Goal: Information Seeking & Learning: Learn about a topic

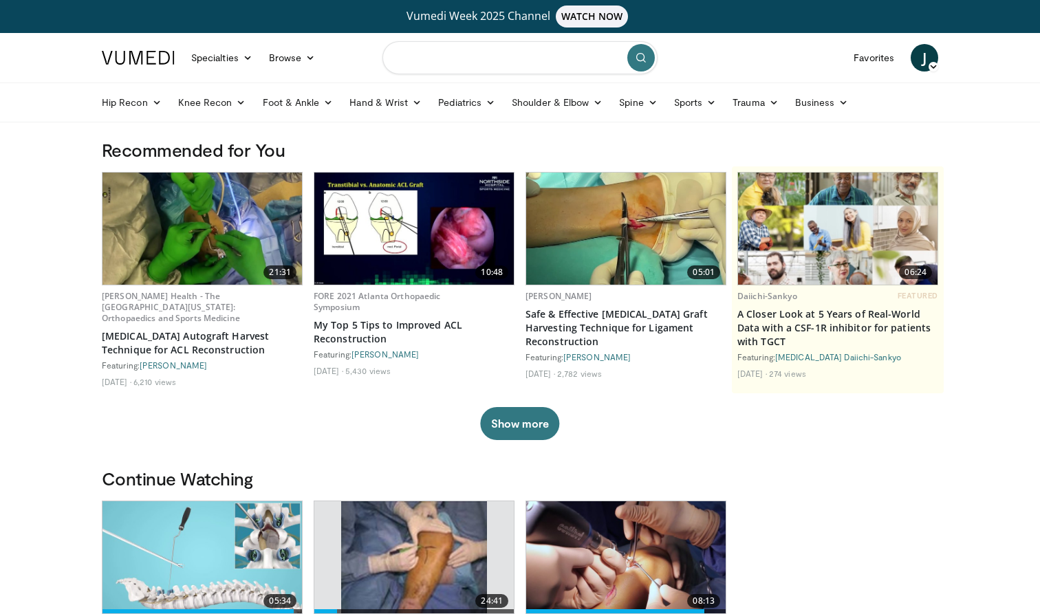
click at [488, 63] on input "Search topics, interventions" at bounding box center [519, 57] width 275 height 33
type input "**********"
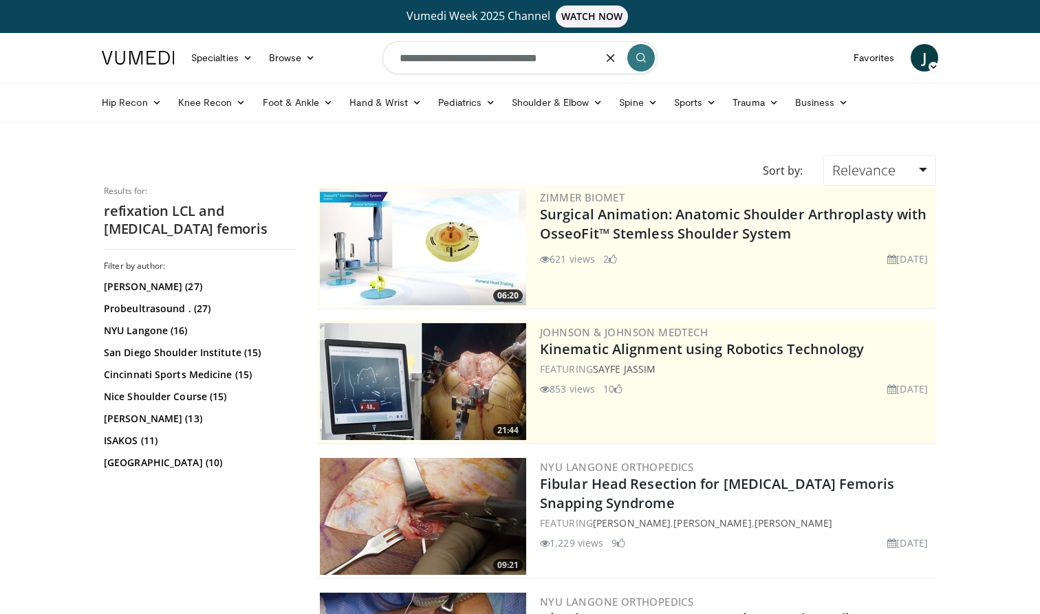
drag, startPoint x: 576, startPoint y: 61, endPoint x: 376, endPoint y: 52, distance: 200.4
click at [376, 52] on nav "Specialties Adult & Family Medicine Allergy, Asthma, Immunology Anesthesiology …" at bounding box center [520, 58] width 853 height 50
type input "**********"
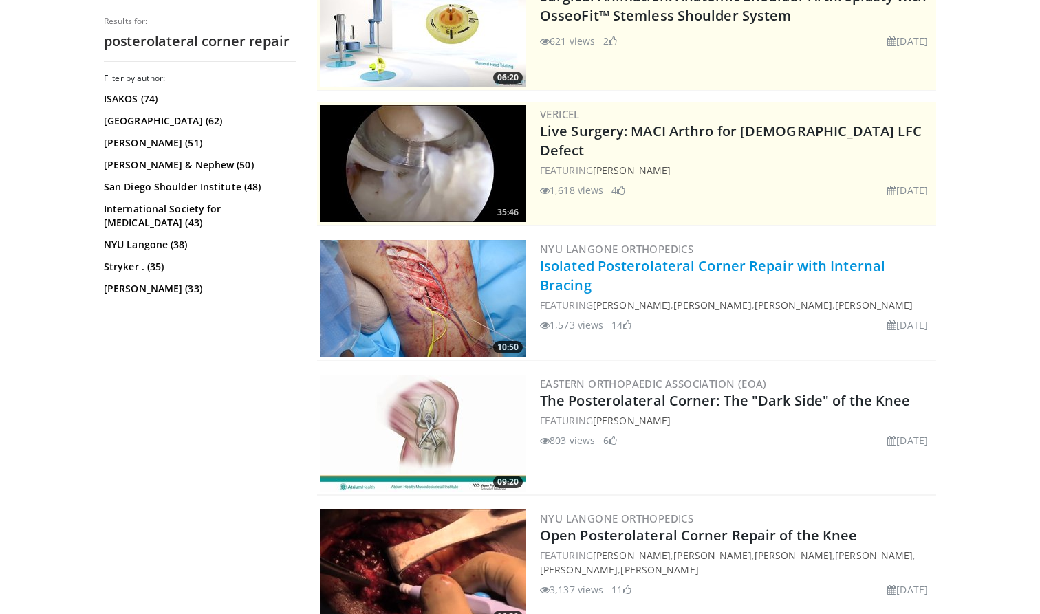
click at [622, 265] on link "Isolated Posterolateral Corner Repair with Internal Bracing" at bounding box center [712, 276] width 345 height 38
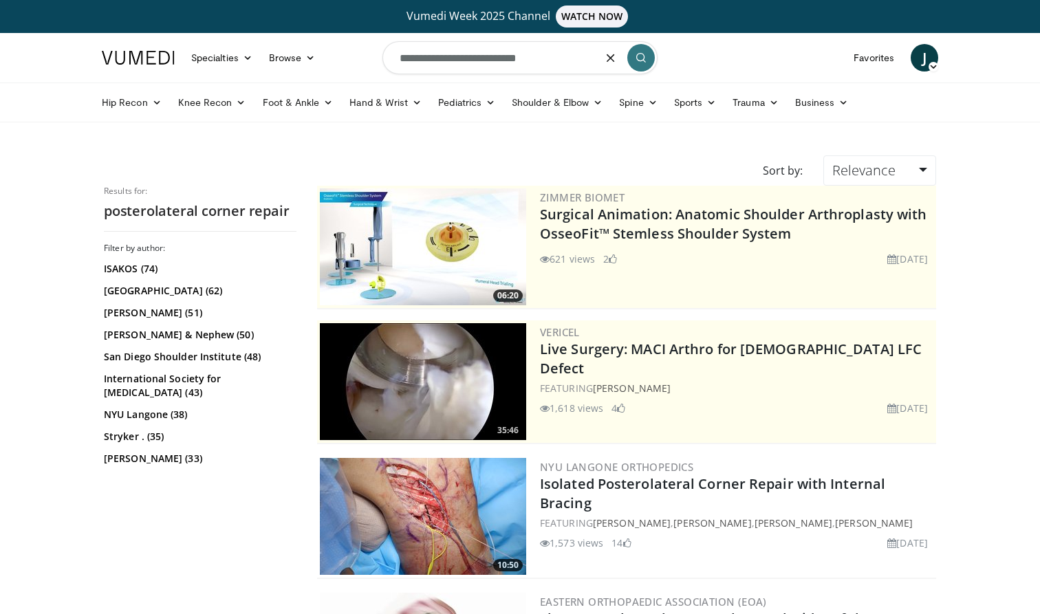
drag, startPoint x: 539, startPoint y: 58, endPoint x: 508, endPoint y: 60, distance: 31.7
click at [508, 60] on input "**********" at bounding box center [519, 57] width 275 height 33
click at [400, 59] on input "**********" at bounding box center [519, 57] width 275 height 33
type input "**********"
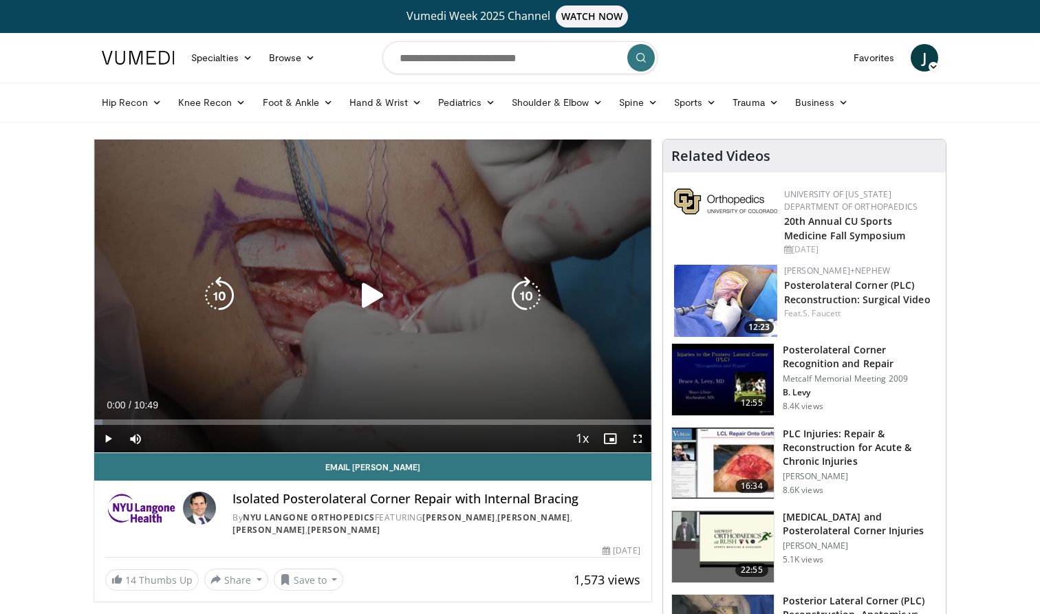
click at [369, 293] on icon "Video Player" at bounding box center [373, 296] width 39 height 39
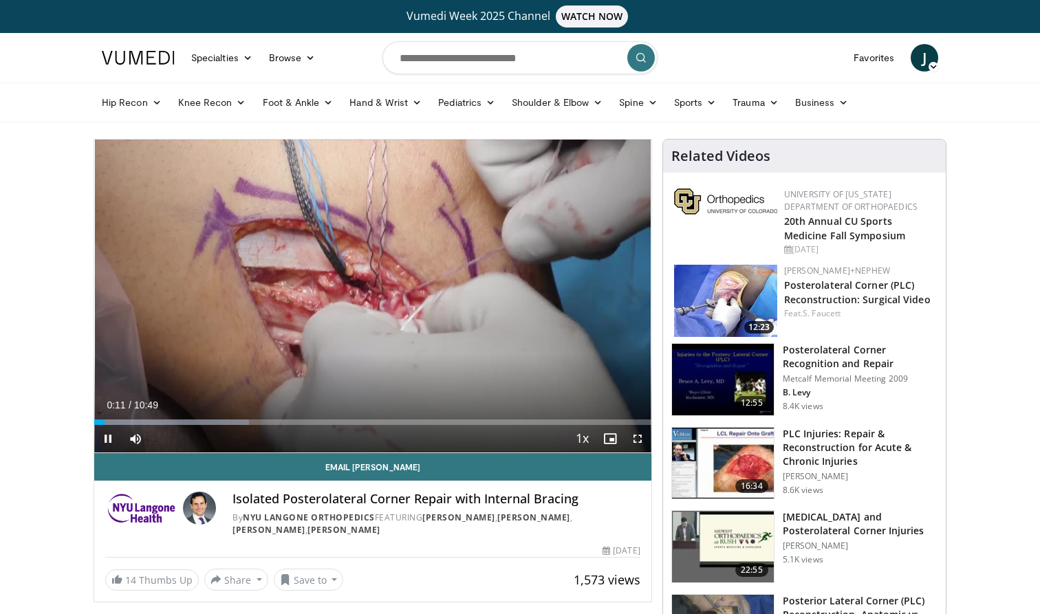
click at [636, 440] on span "Video Player" at bounding box center [638, 439] width 28 height 28
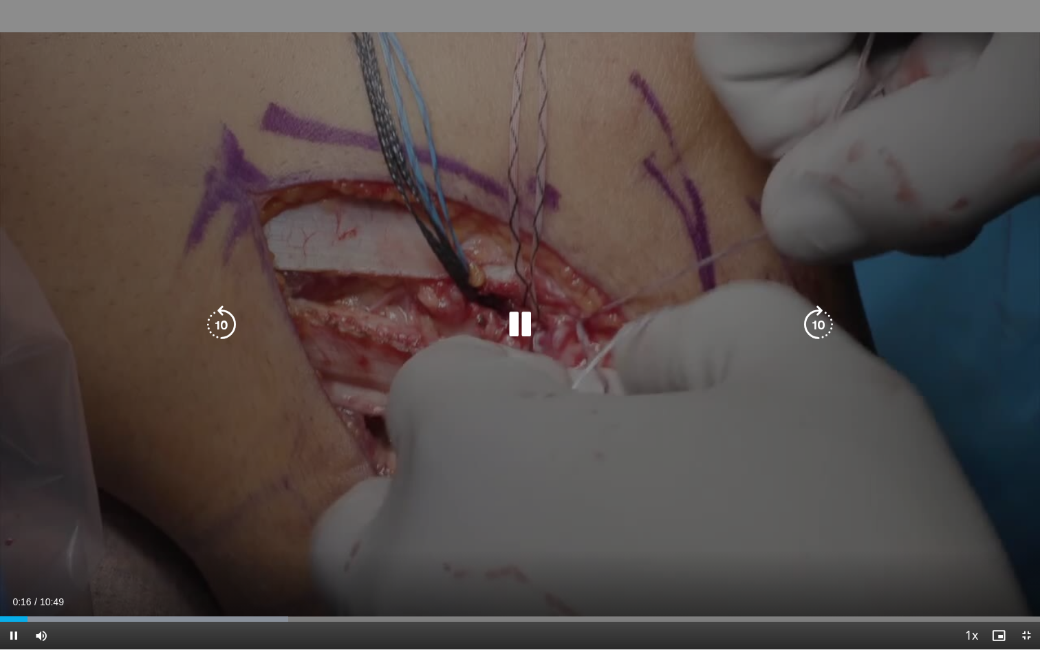
click at [530, 327] on icon "Video Player" at bounding box center [520, 324] width 39 height 39
click at [521, 325] on icon "Video Player" at bounding box center [520, 324] width 39 height 39
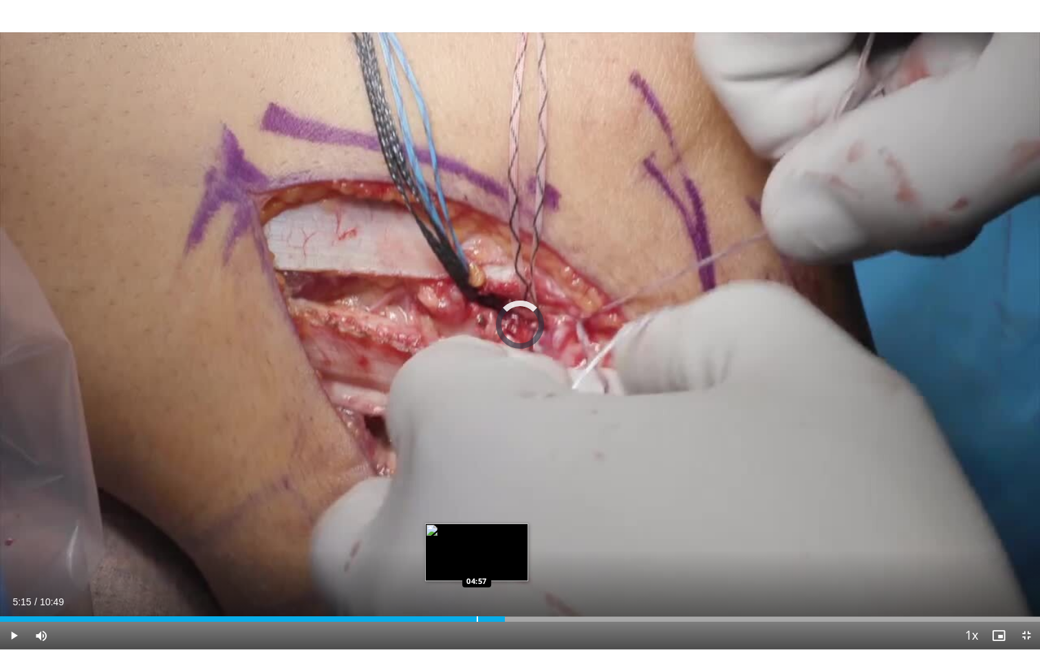
drag, startPoint x: 693, startPoint y: 616, endPoint x: 460, endPoint y: 616, distance: 233.2
click at [477, 614] on div "Progress Bar" at bounding box center [477, 619] width 1 height 6
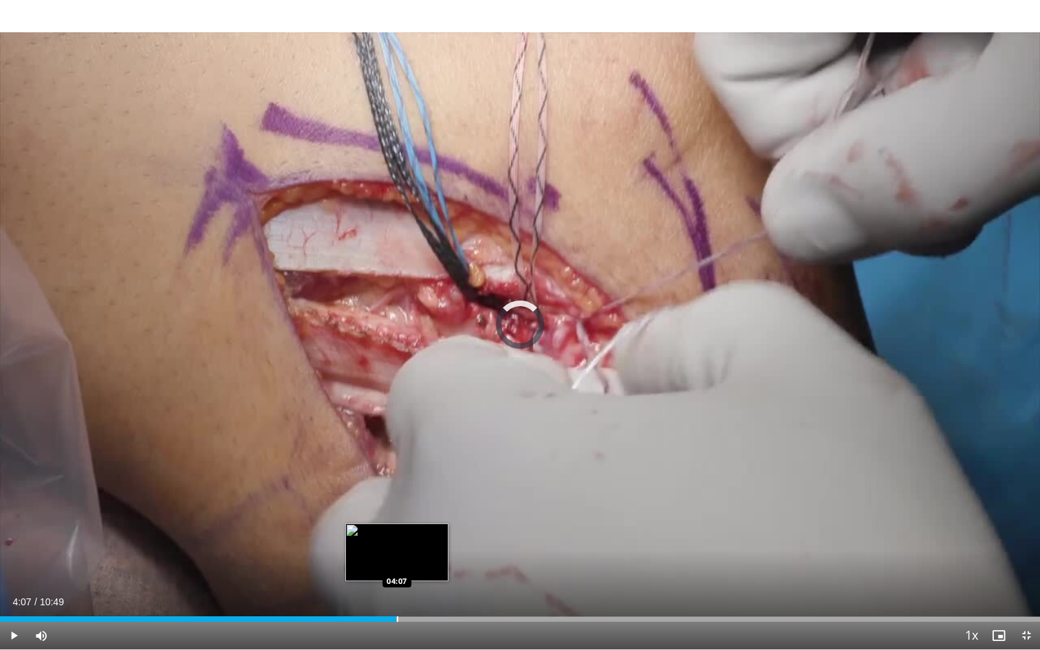
drag, startPoint x: 715, startPoint y: 619, endPoint x: 397, endPoint y: 619, distance: 317.8
click at [397, 614] on div "Progress Bar" at bounding box center [397, 619] width 1 height 6
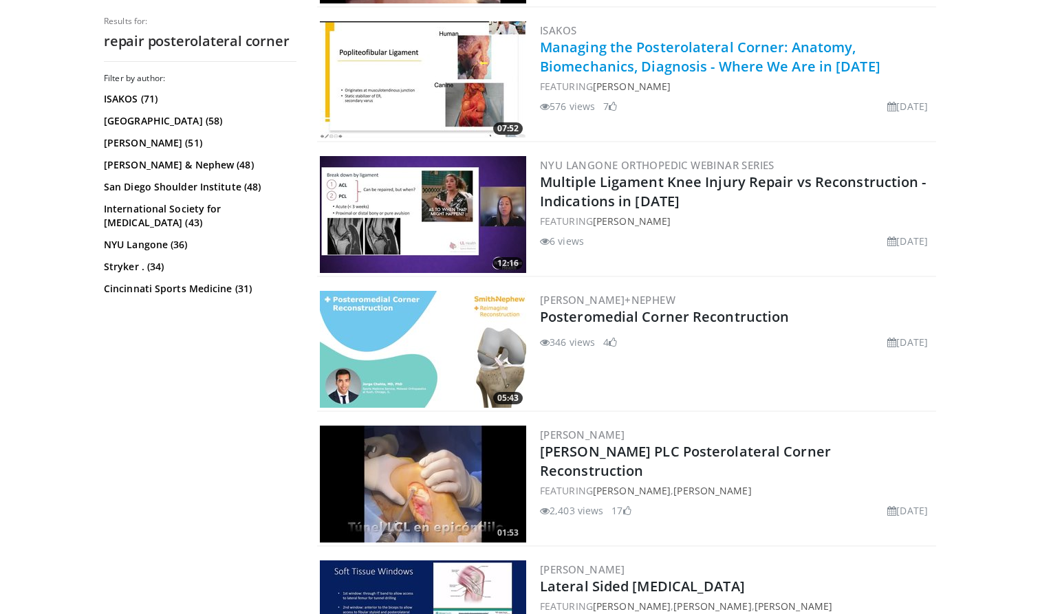
scroll to position [977, 0]
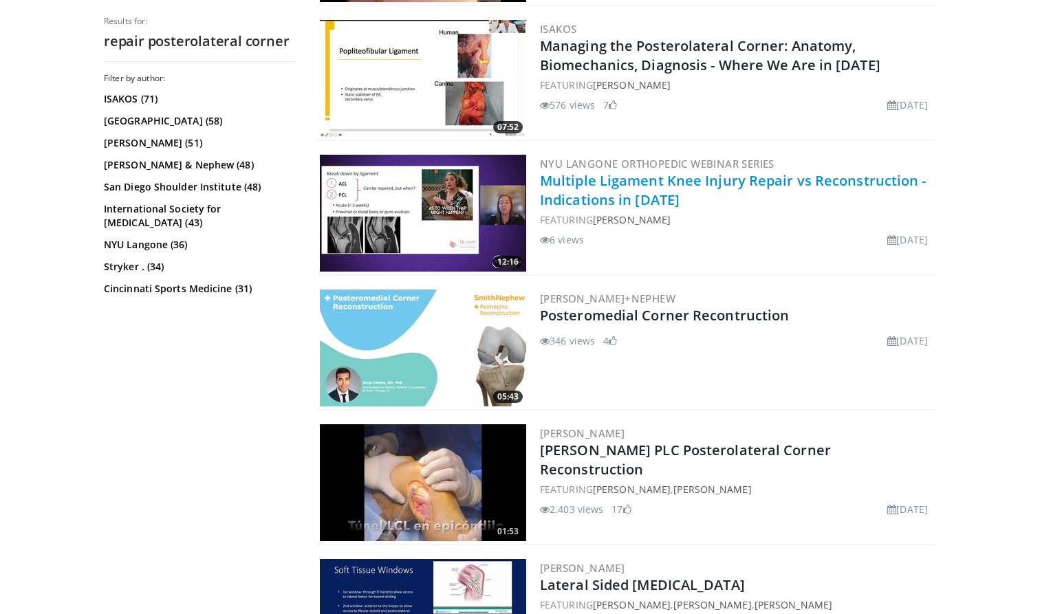
click at [611, 182] on link "Multiple Ligament Knee Injury Repair vs Reconstruction - Indications in 2025" at bounding box center [733, 190] width 387 height 38
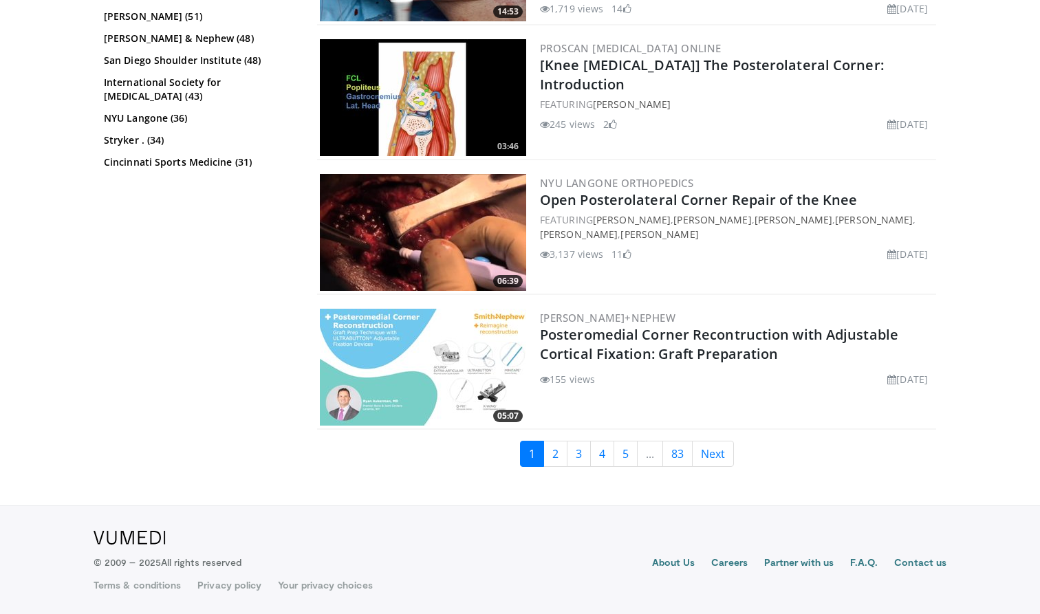
scroll to position [3385, 0]
click at [556, 455] on link "2" at bounding box center [555, 454] width 24 height 26
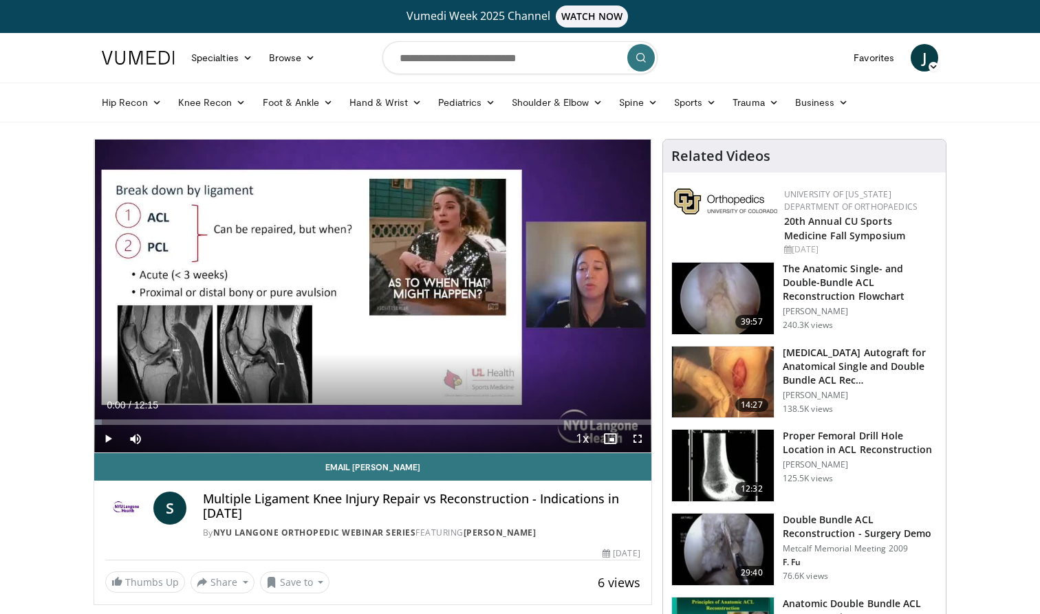
click at [632, 437] on span "Video Player" at bounding box center [638, 439] width 28 height 28
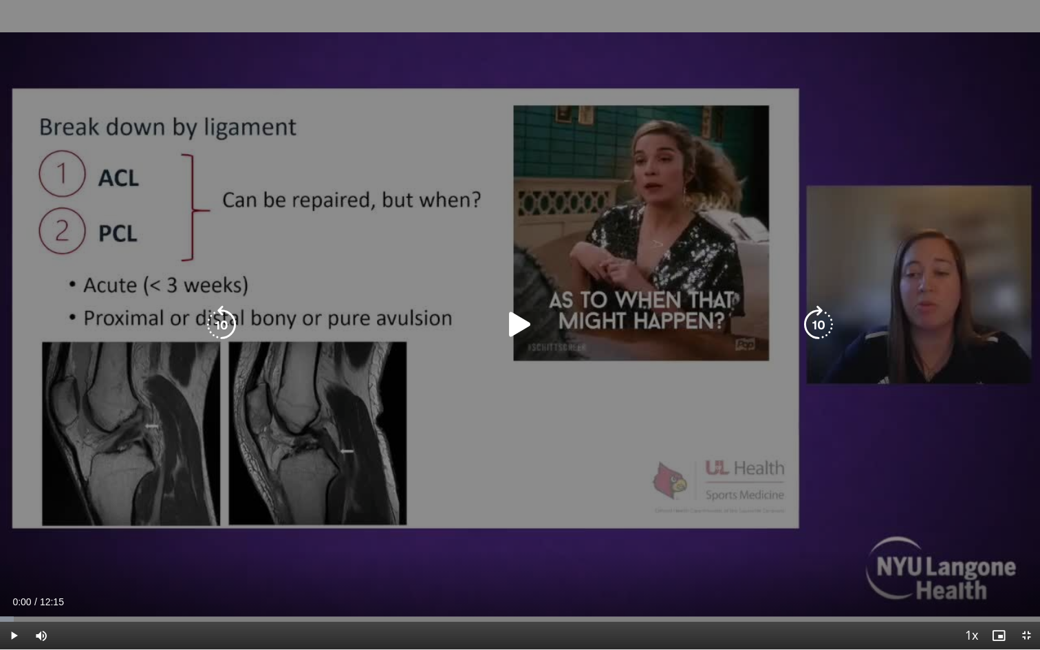
click at [511, 331] on icon "Video Player" at bounding box center [520, 324] width 39 height 39
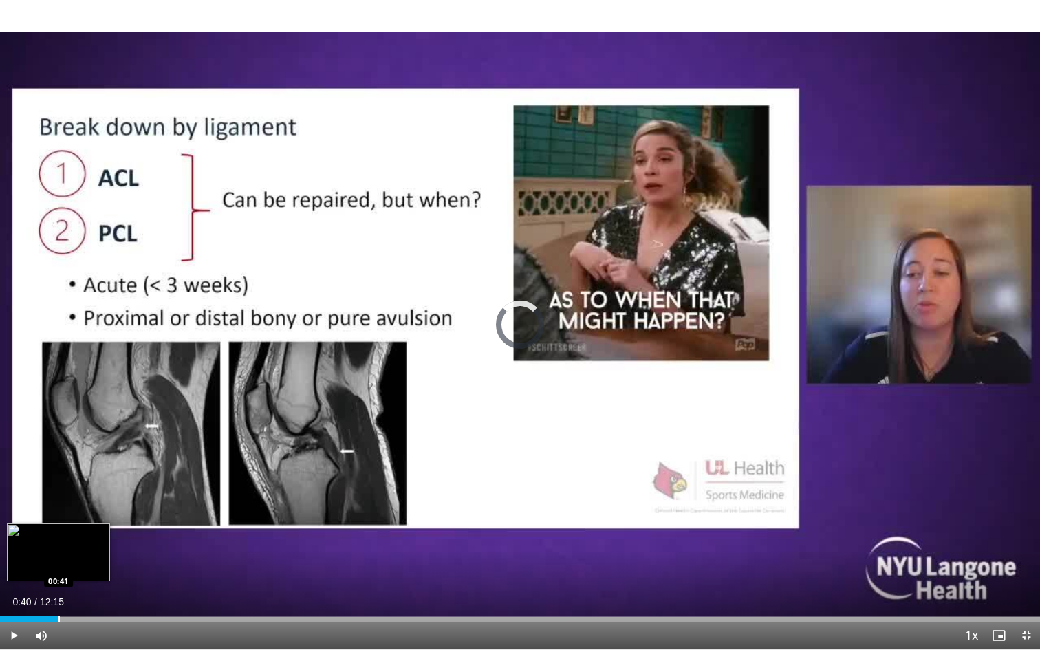
drag, startPoint x: 12, startPoint y: 620, endPoint x: 58, endPoint y: 620, distance: 46.8
click at [58, 614] on div "Progress Bar" at bounding box center [58, 619] width 1 height 6
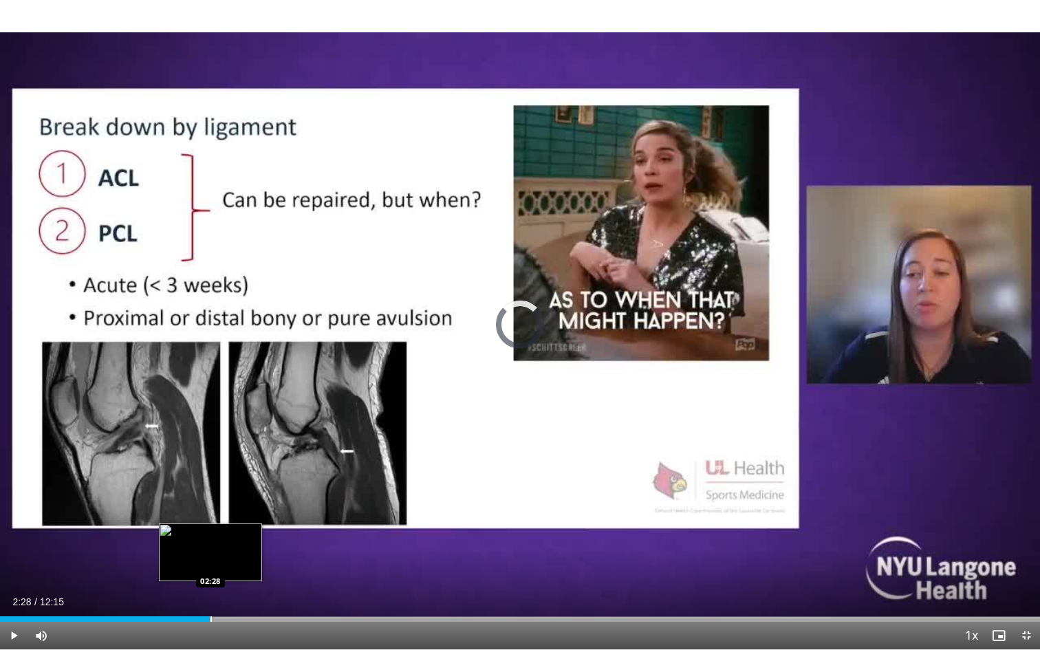
drag, startPoint x: 190, startPoint y: 619, endPoint x: 211, endPoint y: 620, distance: 21.3
click at [211, 614] on div "Loaded : 0.00% 02:28 02:28" at bounding box center [520, 619] width 1040 height 6
drag, startPoint x: 211, startPoint y: 620, endPoint x: 233, endPoint y: 620, distance: 22.0
click at [232, 614] on div "Progress Bar" at bounding box center [230, 619] width 1 height 6
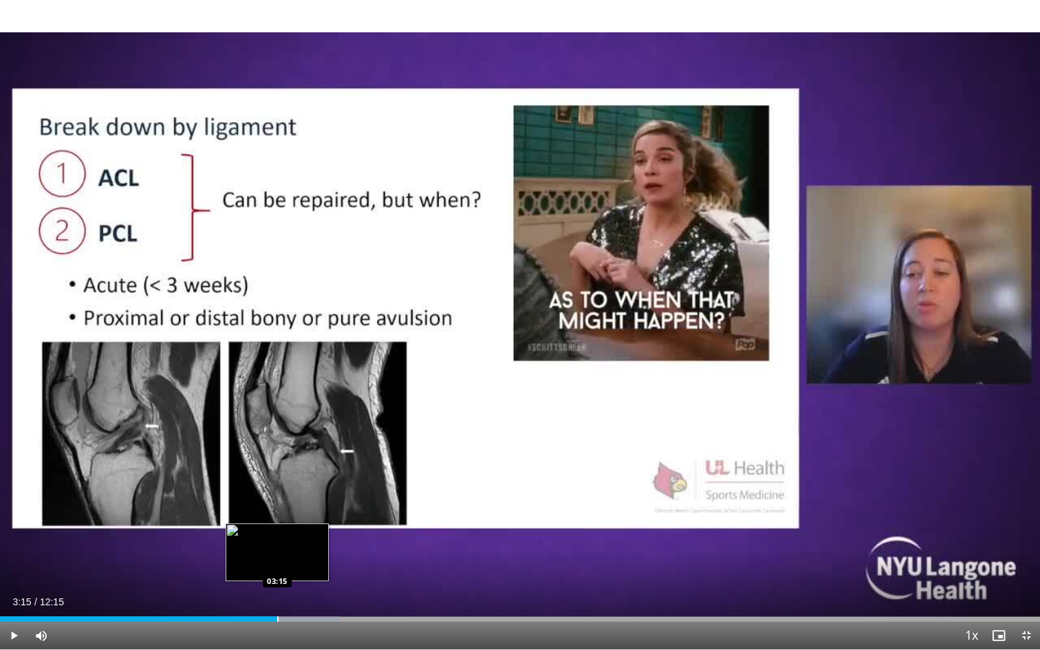
drag, startPoint x: 233, startPoint y: 620, endPoint x: 277, endPoint y: 621, distance: 44.0
click at [277, 614] on div "Progress Bar" at bounding box center [277, 619] width 1 height 6
drag, startPoint x: 277, startPoint y: 621, endPoint x: 299, endPoint y: 621, distance: 22.0
click at [292, 614] on div "Progress Bar" at bounding box center [290, 619] width 1 height 6
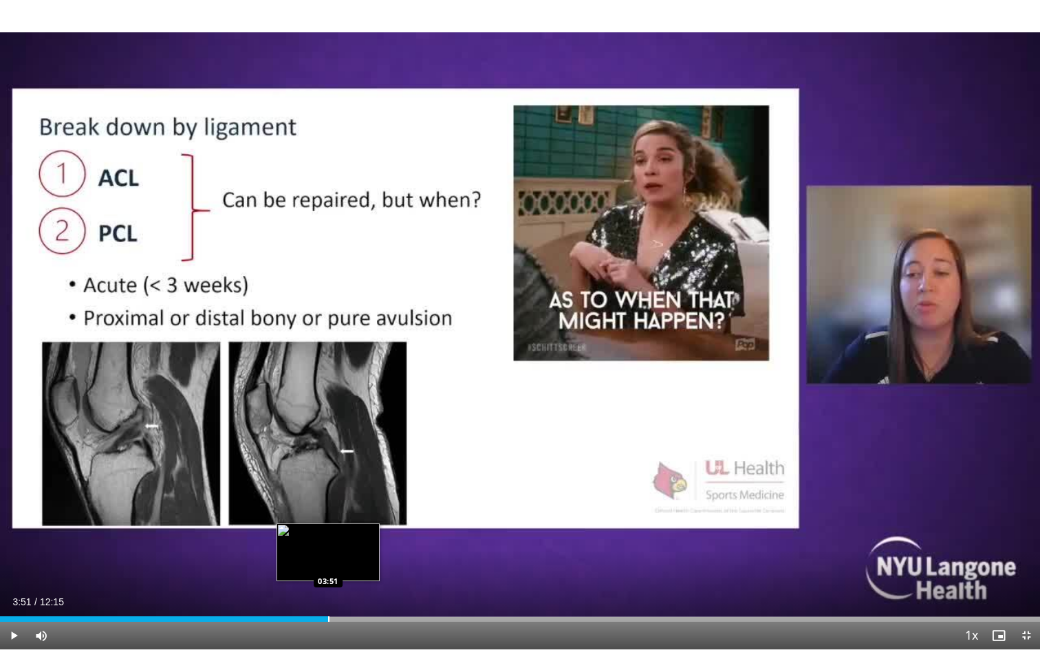
drag, startPoint x: 299, startPoint y: 621, endPoint x: 329, endPoint y: 621, distance: 30.3
click at [329, 614] on div "Progress Bar" at bounding box center [328, 619] width 1 height 6
drag, startPoint x: 329, startPoint y: 621, endPoint x: 347, endPoint y: 621, distance: 17.2
click at [339, 614] on div "Progress Bar" at bounding box center [338, 619] width 1 height 6
drag, startPoint x: 349, startPoint y: 620, endPoint x: 371, endPoint y: 620, distance: 22.0
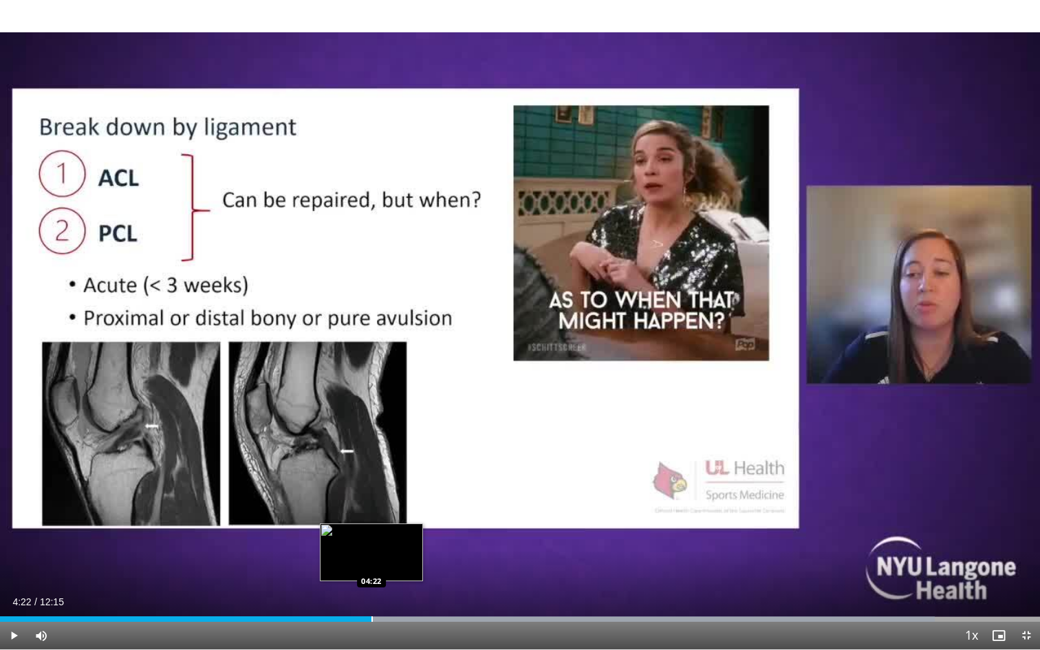
click at [371, 614] on div "Progress Bar" at bounding box center [371, 619] width 1 height 6
drag, startPoint x: 371, startPoint y: 619, endPoint x: 392, endPoint y: 619, distance: 21.3
click at [392, 614] on div "Loaded : 0.00% 04:36 04:36" at bounding box center [520, 619] width 1040 height 6
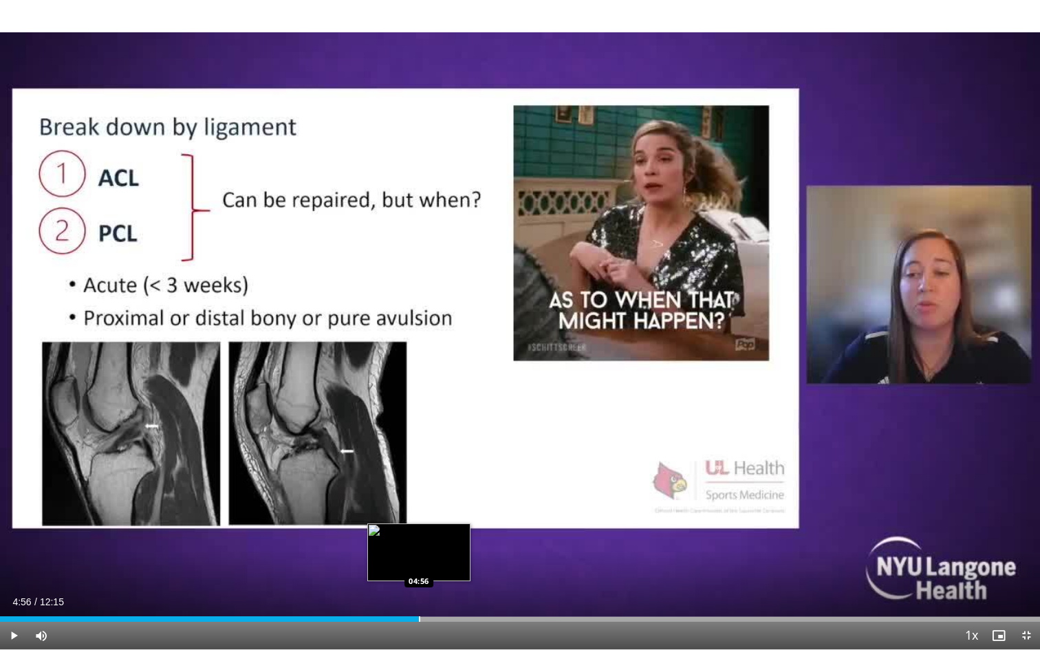
drag, startPoint x: 392, startPoint y: 619, endPoint x: 419, endPoint y: 620, distance: 26.9
click at [419, 614] on div "Progress Bar" at bounding box center [419, 619] width 1 height 6
drag, startPoint x: 418, startPoint y: 620, endPoint x: 444, endPoint y: 620, distance: 26.1
click at [442, 614] on div "Progress Bar" at bounding box center [440, 619] width 1 height 6
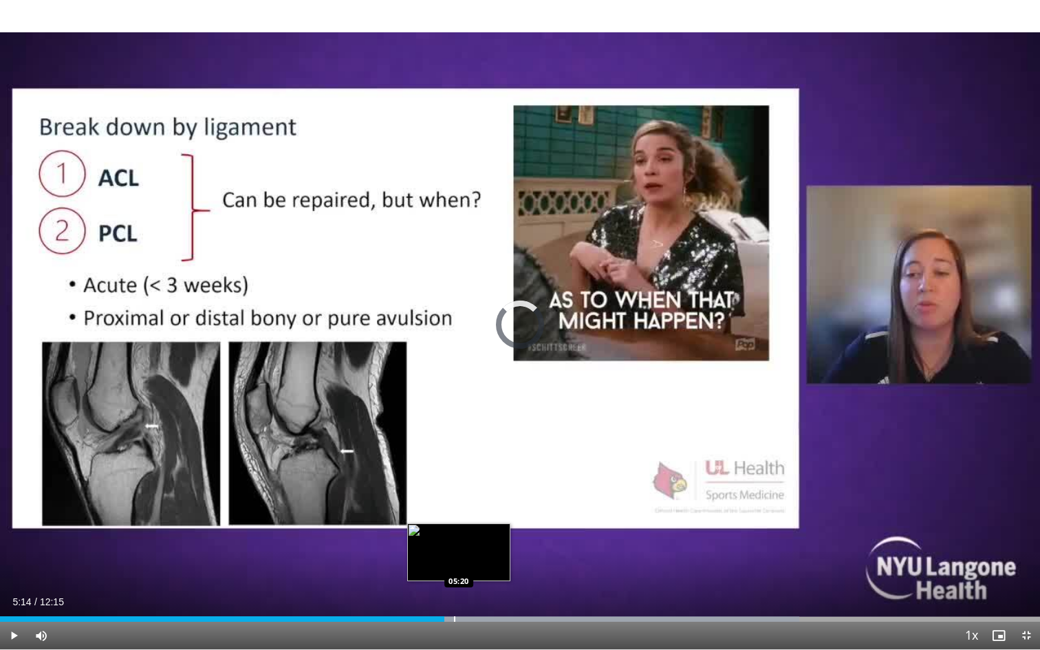
drag, startPoint x: 444, startPoint y: 620, endPoint x: 470, endPoint y: 621, distance: 26.1
click at [455, 614] on div "Progress Bar" at bounding box center [454, 619] width 1 height 6
drag, startPoint x: 470, startPoint y: 617, endPoint x: 492, endPoint y: 617, distance: 21.3
click at [492, 614] on div "Progress Bar" at bounding box center [490, 619] width 1 height 6
drag, startPoint x: 503, startPoint y: 621, endPoint x: 529, endPoint y: 622, distance: 26.2
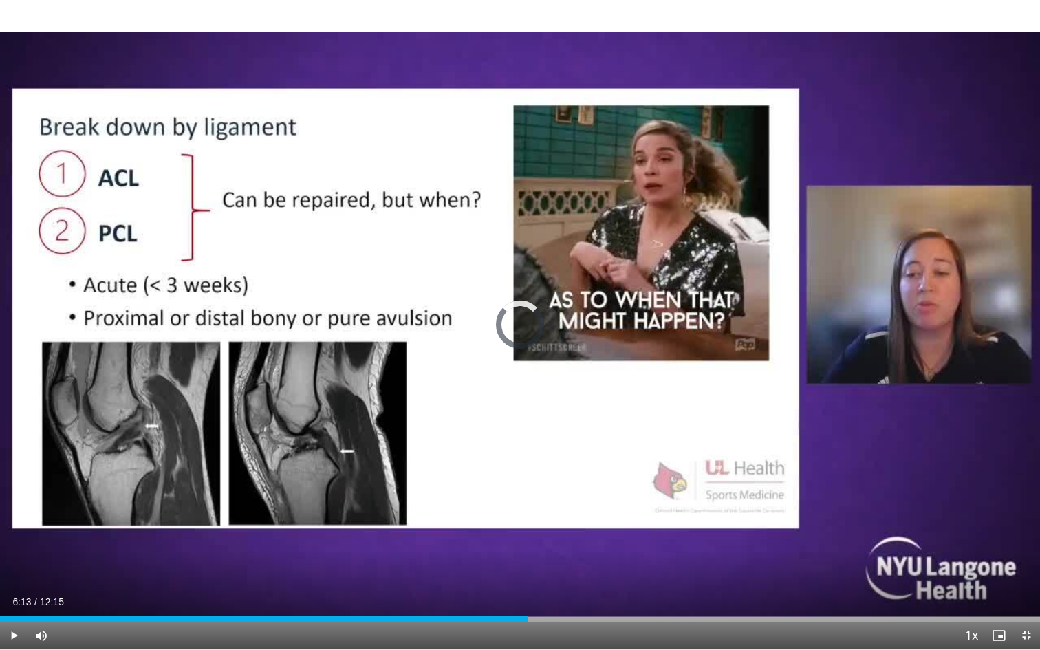
click at [529, 614] on div "Current Time 6:13 / Duration 12:15 Play Skip Backward Skip Forward Mute 9% Load…" at bounding box center [520, 636] width 1040 height 28
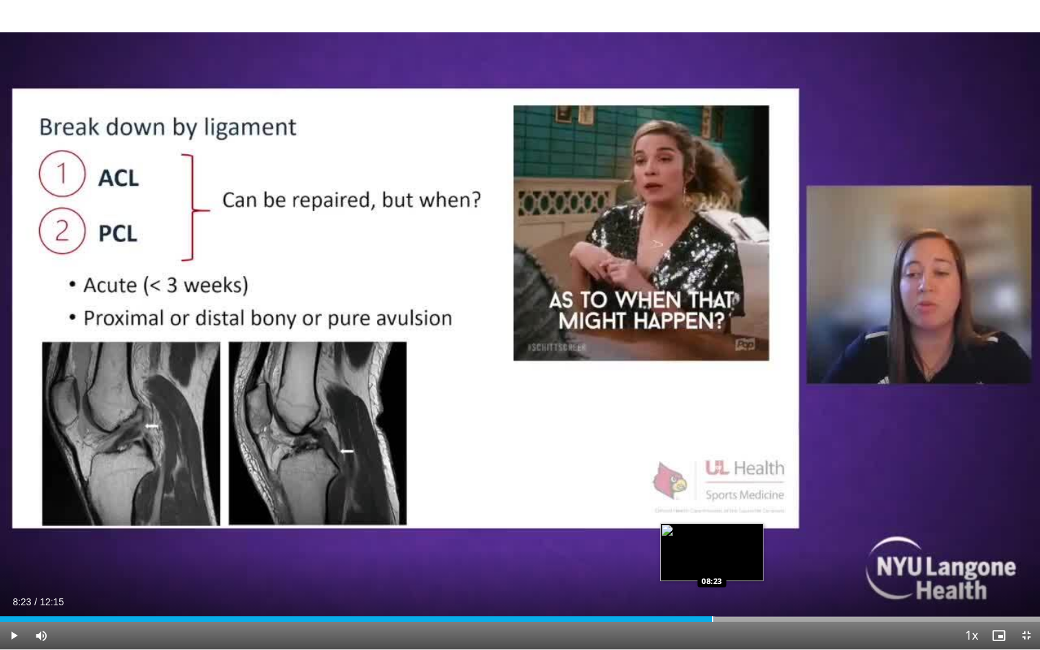
drag, startPoint x: 524, startPoint y: 620, endPoint x: 715, endPoint y: 616, distance: 190.6
click at [713, 614] on div "Progress Bar" at bounding box center [712, 619] width 1 height 6
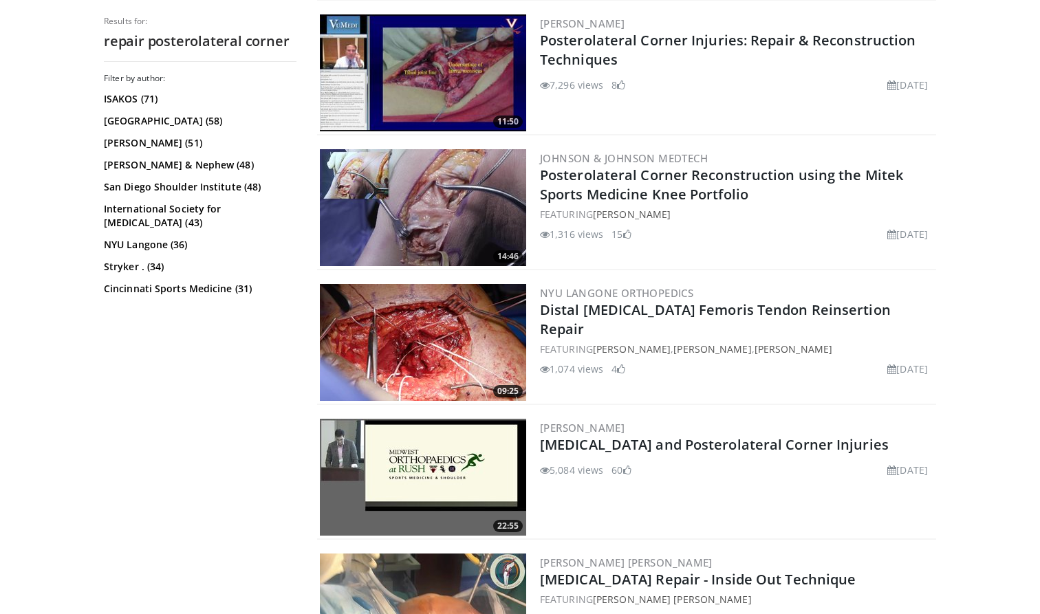
scroll to position [1389, 0]
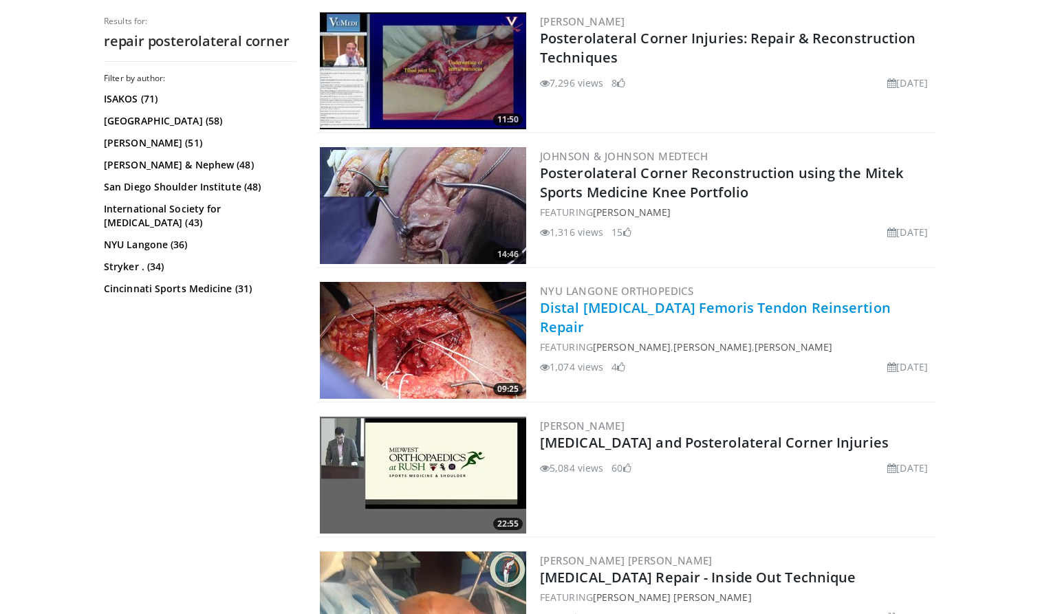
click at [655, 308] on link "Distal [MEDICAL_DATA] Femoris Tendon Reinsertion Repair" at bounding box center [715, 318] width 351 height 38
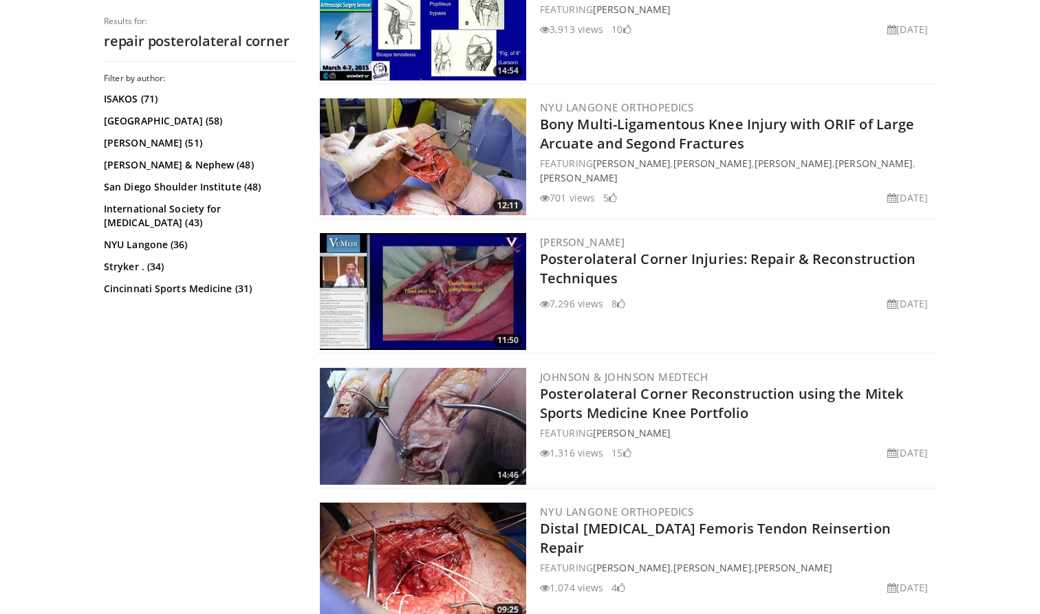
scroll to position [1164, 0]
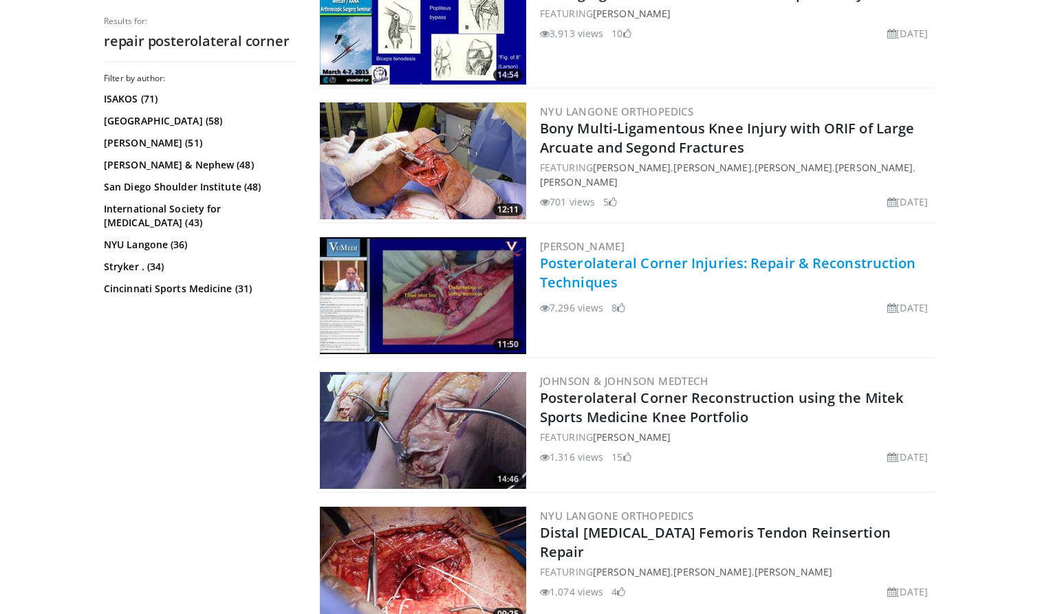
click at [625, 262] on link "Posterolateral Corner Injuries: Repair & Reconstruction Techniques" at bounding box center [728, 273] width 376 height 38
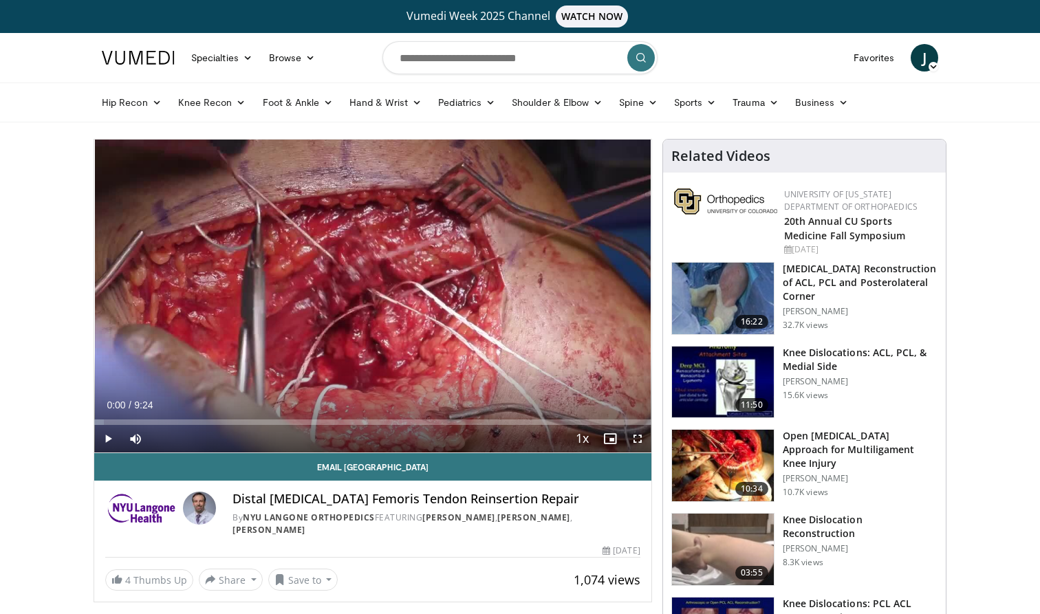
click at [107, 437] on span "Video Player" at bounding box center [108, 439] width 28 height 28
click at [639, 442] on span "Video Player" at bounding box center [638, 439] width 28 height 28
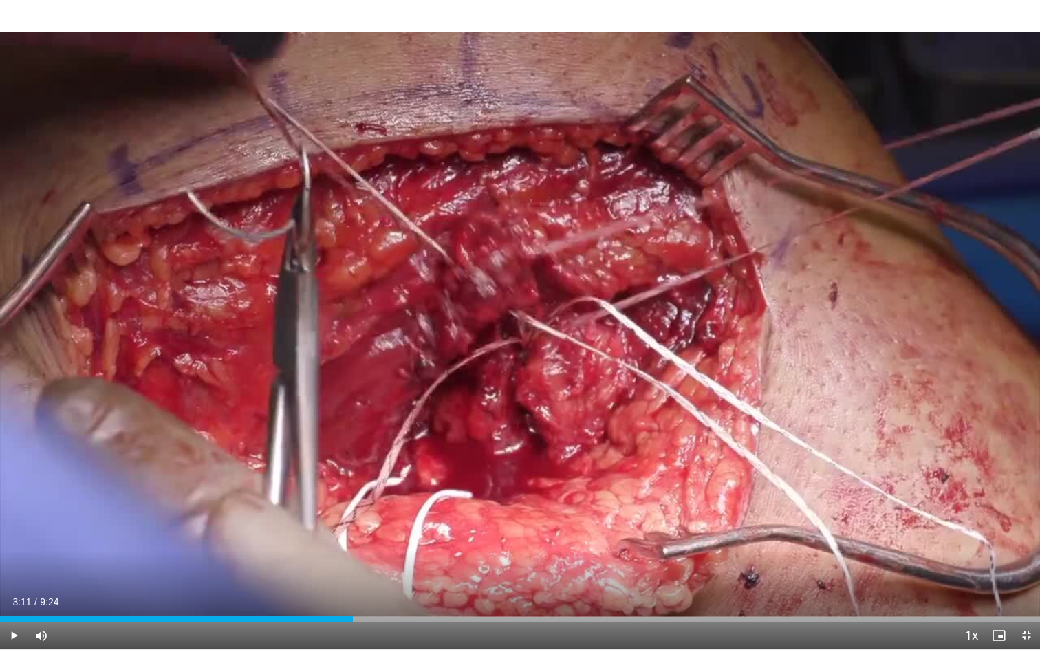
drag, startPoint x: 47, startPoint y: 620, endPoint x: 353, endPoint y: 626, distance: 306.1
click at [353, 614] on div "Current Time 3:11 / Duration 9:24 Play Skip Backward Skip Forward Mute Loaded :…" at bounding box center [520, 636] width 1040 height 28
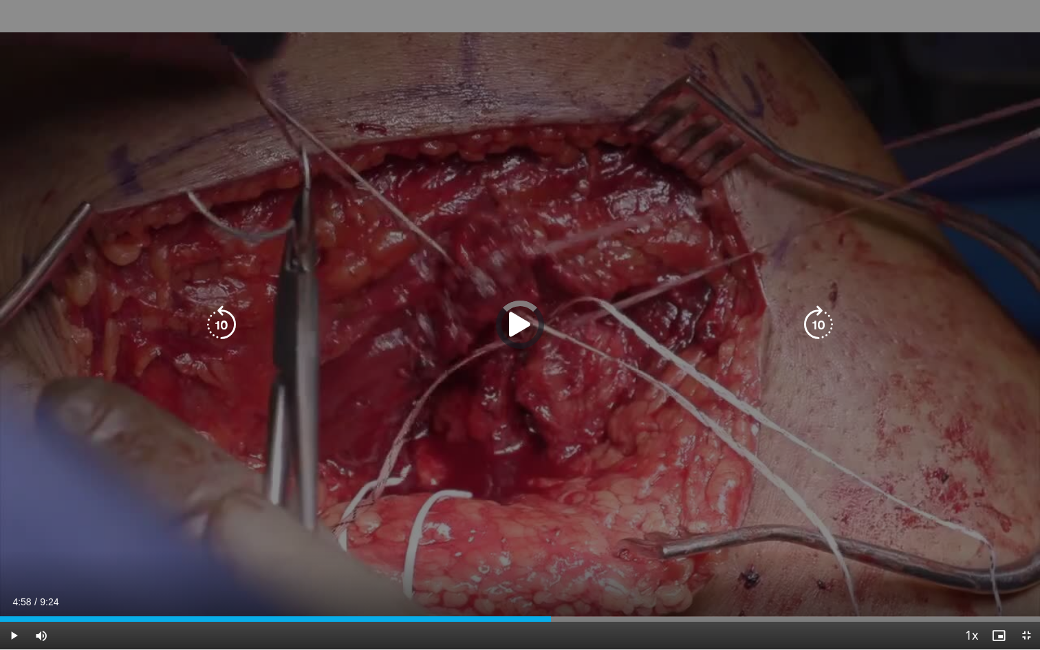
drag, startPoint x: 552, startPoint y: 621, endPoint x: 442, endPoint y: 611, distance: 109.8
click at [442, 611] on div "Loaded : 0.00% 4:00 4:00" at bounding box center [520, 615] width 1040 height 13
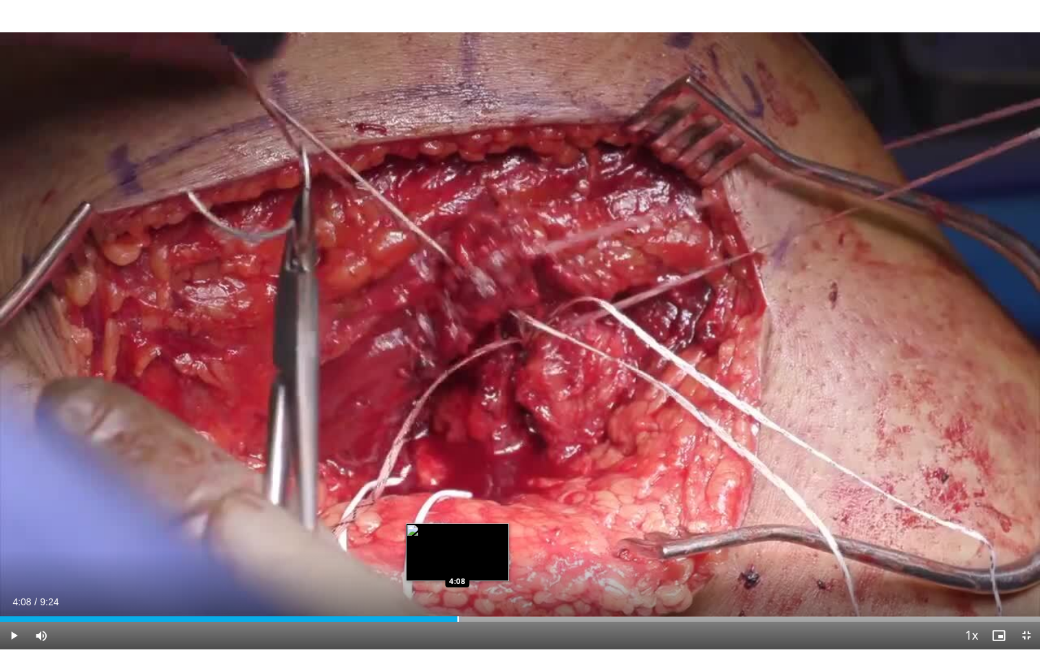
drag, startPoint x: 436, startPoint y: 620, endPoint x: 457, endPoint y: 620, distance: 21.3
click at [457, 614] on div "Progress Bar" at bounding box center [457, 619] width 1 height 6
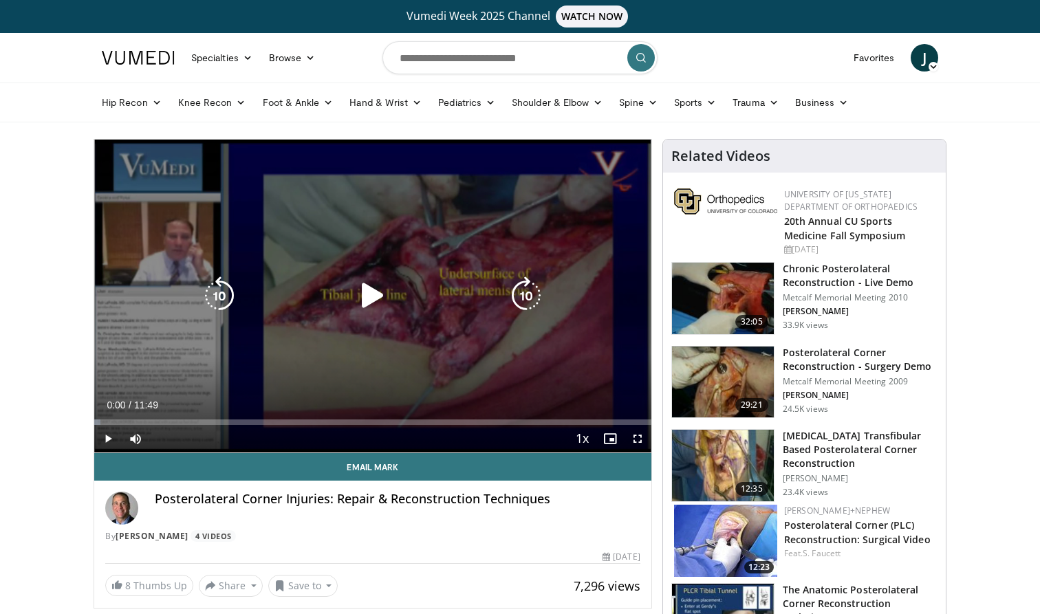
click at [371, 303] on icon "Video Player" at bounding box center [373, 296] width 39 height 39
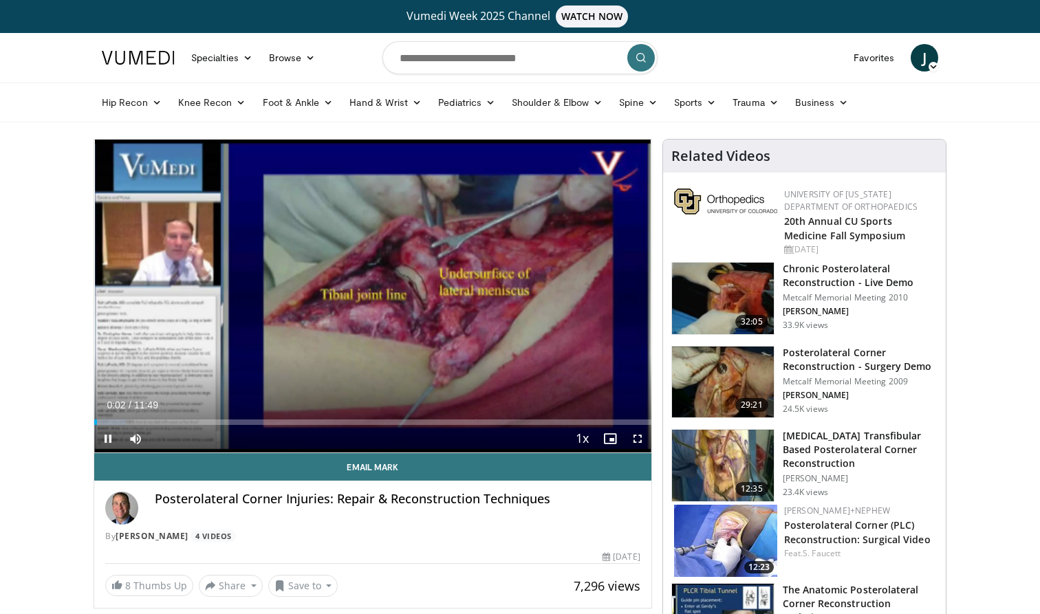
click at [638, 443] on span "Video Player" at bounding box center [638, 439] width 28 height 28
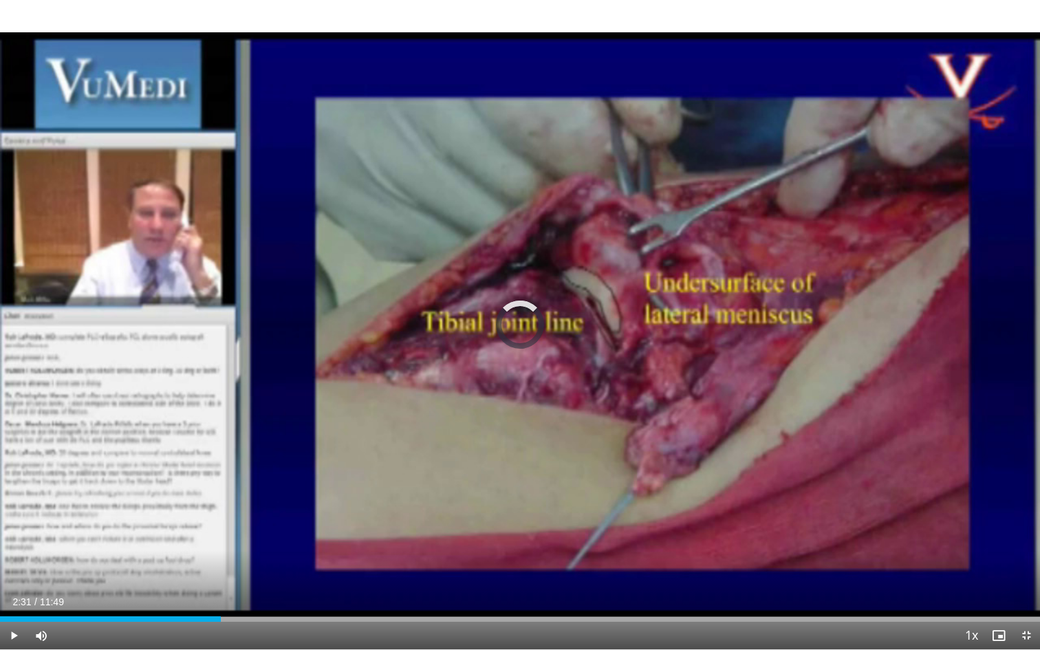
drag, startPoint x: 10, startPoint y: 619, endPoint x: 240, endPoint y: 607, distance: 230.1
click at [240, 614] on div "Current Time 2:31 / Duration 11:49 Play Skip Backward Skip Forward Mute Loaded …" at bounding box center [520, 636] width 1040 height 28
drag, startPoint x: 246, startPoint y: 622, endPoint x: 396, endPoint y: 623, distance: 150.6
click at [396, 614] on div "Current Time 2:51 / Duration 11:49 Pause Skip Backward Skip Forward Mute Loaded…" at bounding box center [520, 636] width 1040 height 28
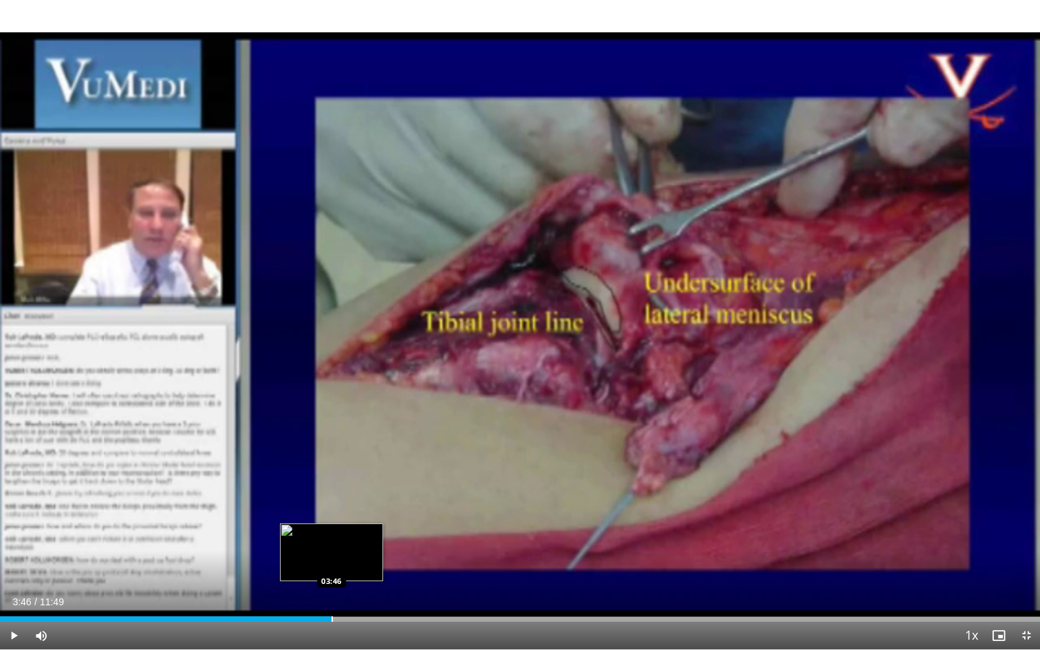
drag, startPoint x: 237, startPoint y: 620, endPoint x: 331, endPoint y: 620, distance: 94.2
click at [331, 614] on div "Loaded : 0.00% 03:46 03:46" at bounding box center [520, 619] width 1040 height 6
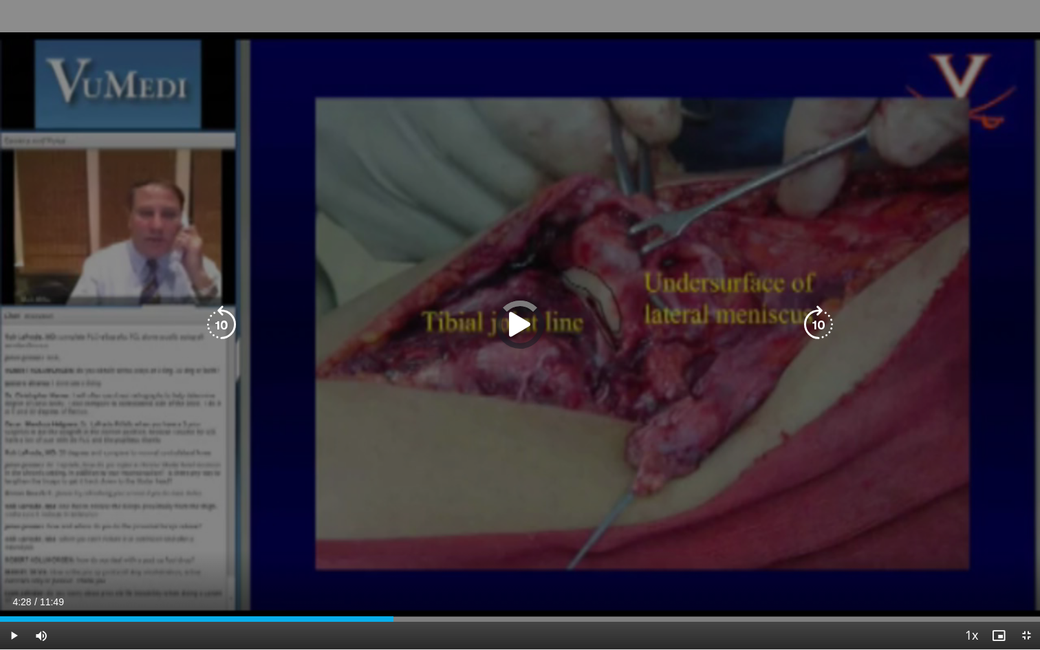
drag, startPoint x: 326, startPoint y: 616, endPoint x: 393, endPoint y: 616, distance: 67.4
click at [394, 614] on div "Loaded : 0.00% 04:28 04:28" at bounding box center [520, 615] width 1040 height 13
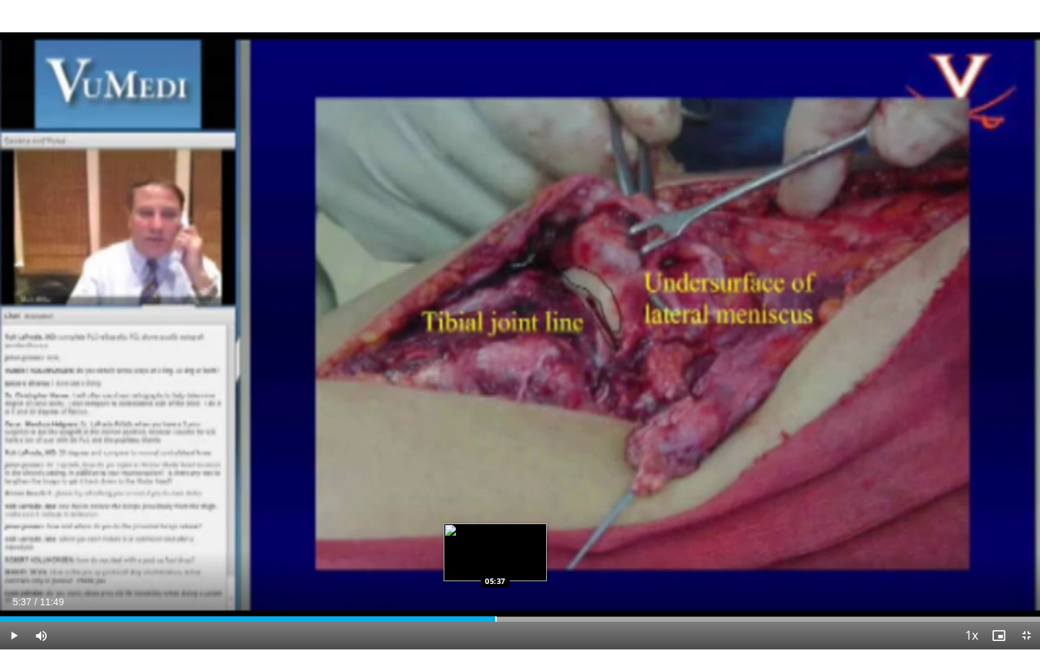
drag, startPoint x: 393, startPoint y: 616, endPoint x: 495, endPoint y: 616, distance: 101.8
click at [495, 614] on div "Loaded : 0.00% 05:37 05:37" at bounding box center [520, 615] width 1040 height 13
